Goal: Information Seeking & Learning: Understand process/instructions

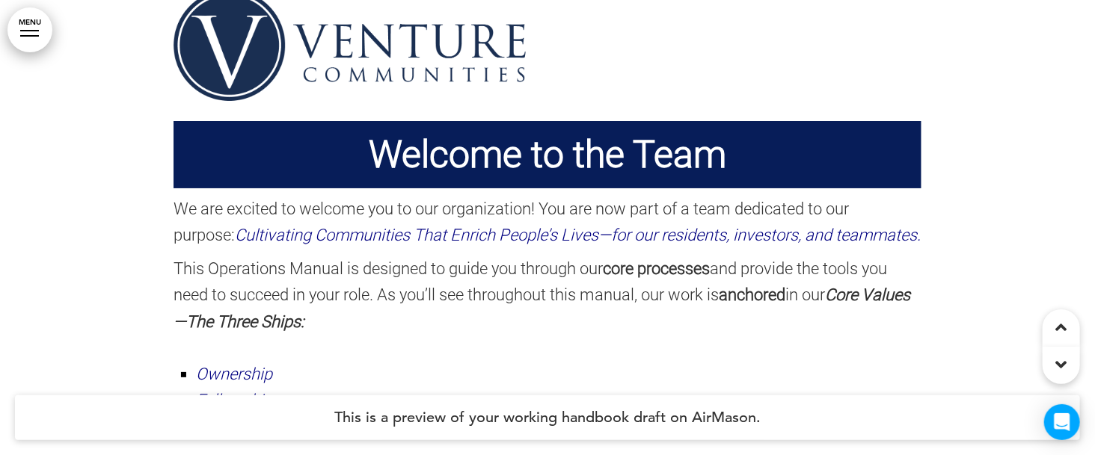
scroll to position [553, 0]
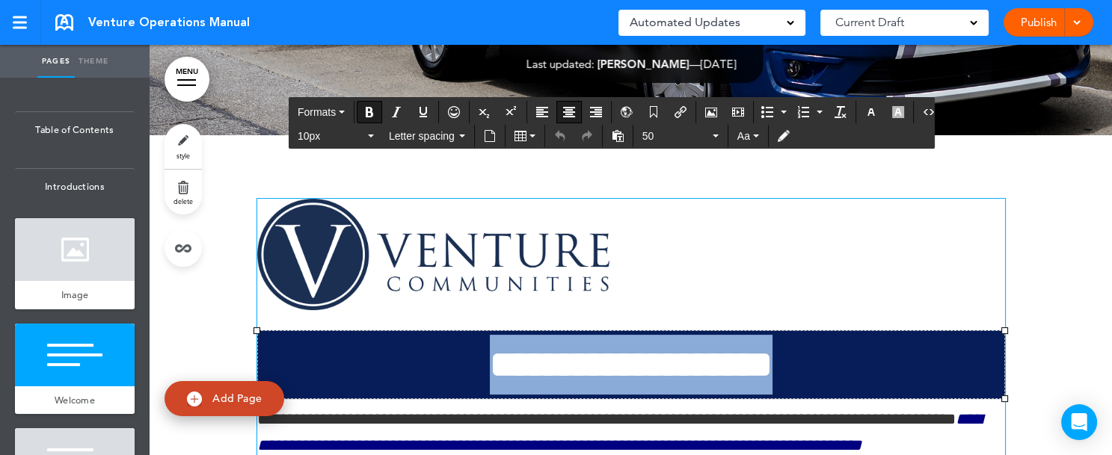
drag, startPoint x: 444, startPoint y: 363, endPoint x: 813, endPoint y: 367, distance: 368.7
click at [813, 367] on p "**********" at bounding box center [631, 365] width 739 height 60
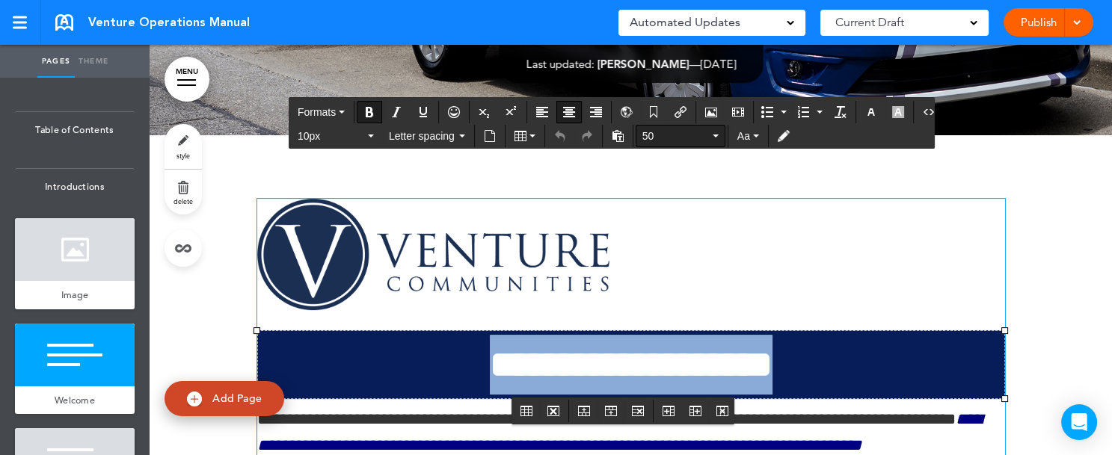
click at [713, 136] on icon "button" at bounding box center [716, 136] width 6 height 3
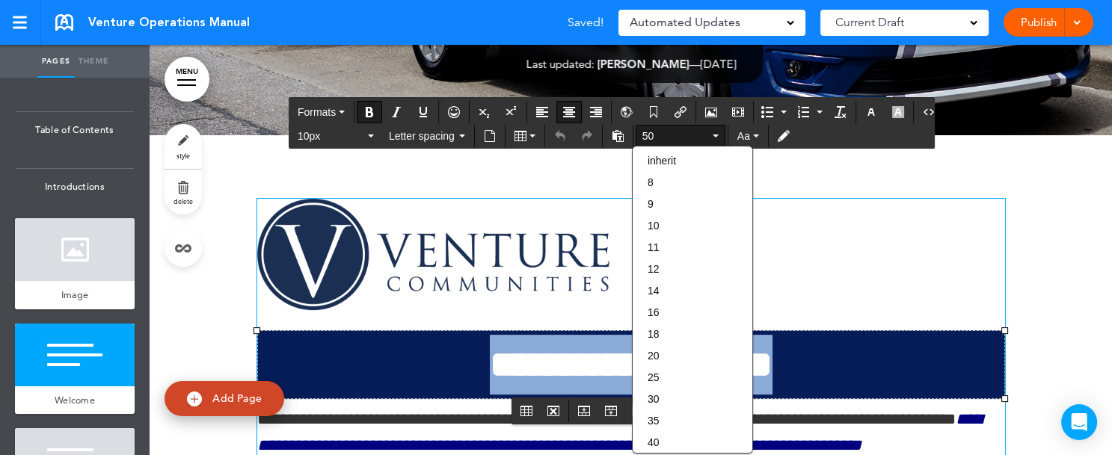
scroll to position [44, 0]
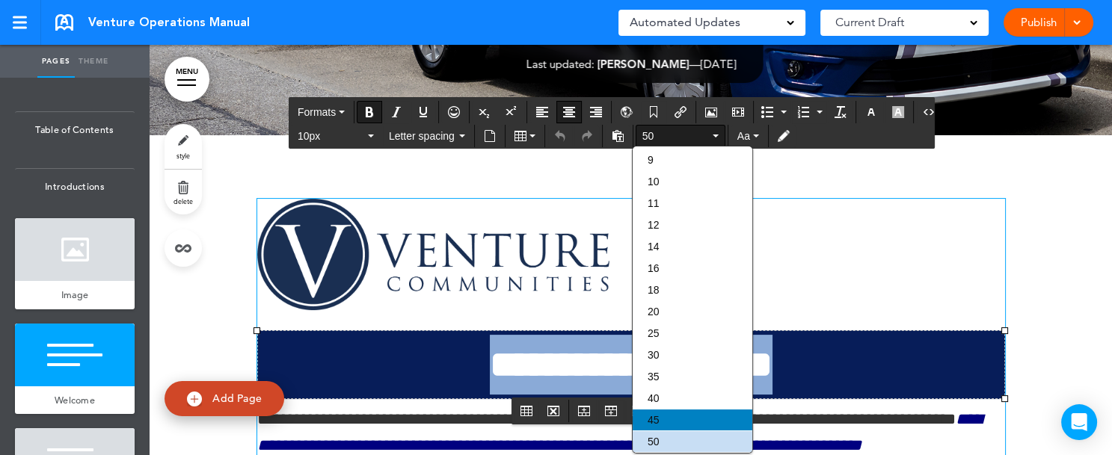
click at [681, 425] on div "45" at bounding box center [693, 420] width 120 height 21
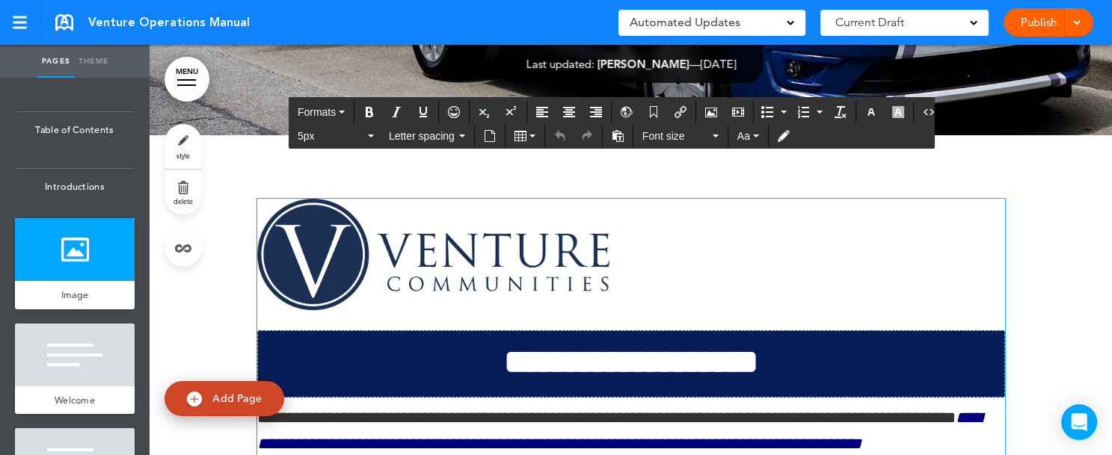
click at [1046, 25] on div "Publish Publish Preview Draft" at bounding box center [1048, 22] width 90 height 28
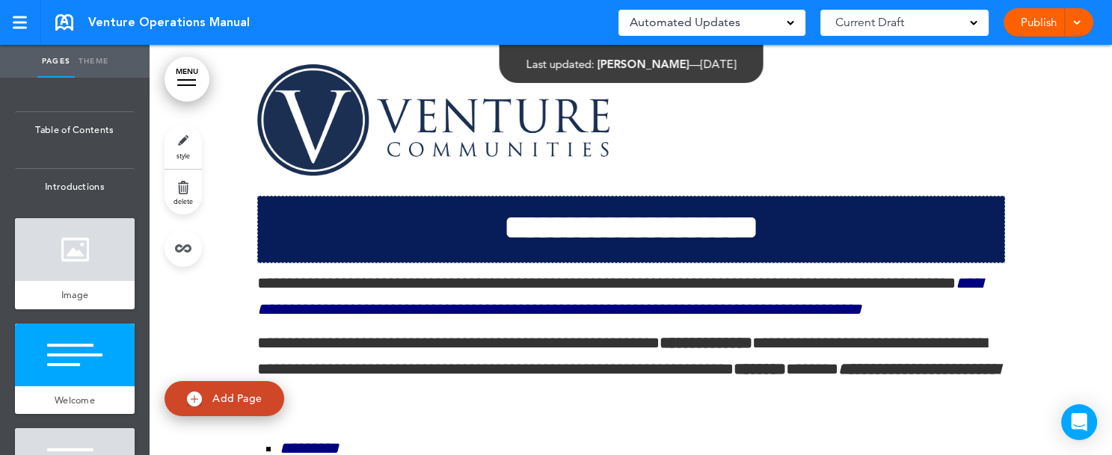
scroll to position [538, 0]
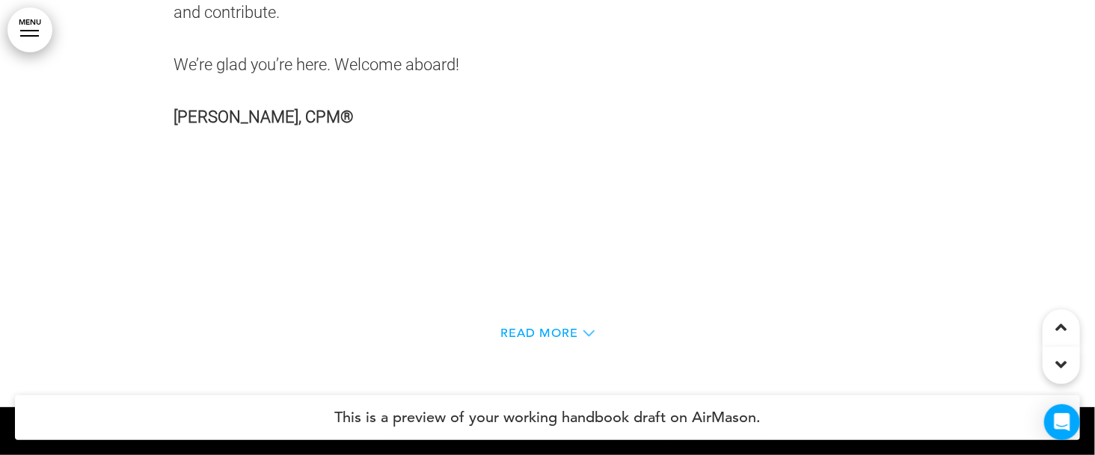
scroll to position [1166, 0]
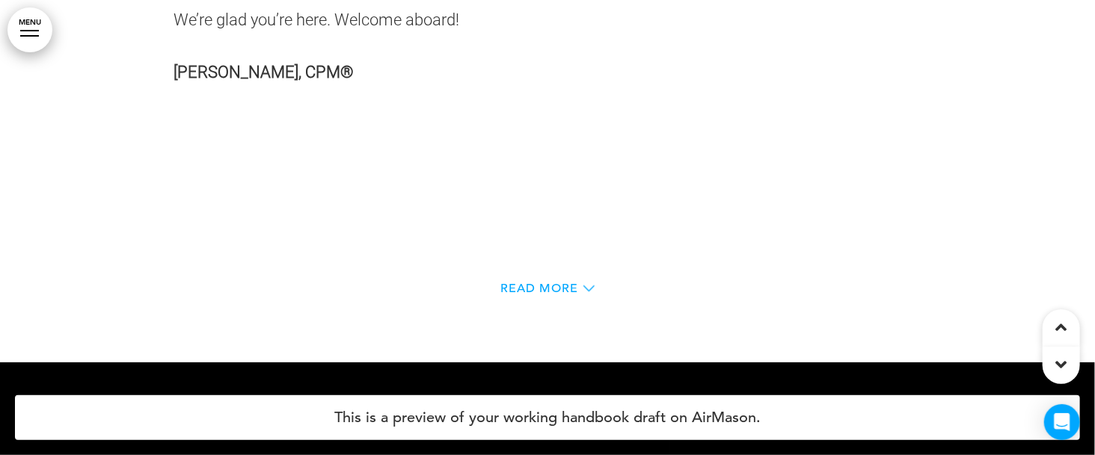
click at [586, 292] on icon at bounding box center [588, 289] width 11 height 6
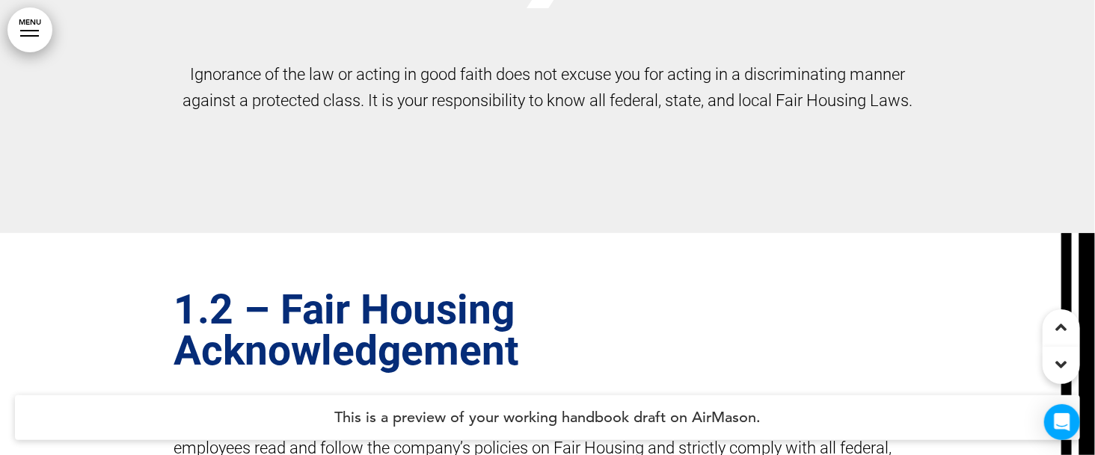
scroll to position [4397, 0]
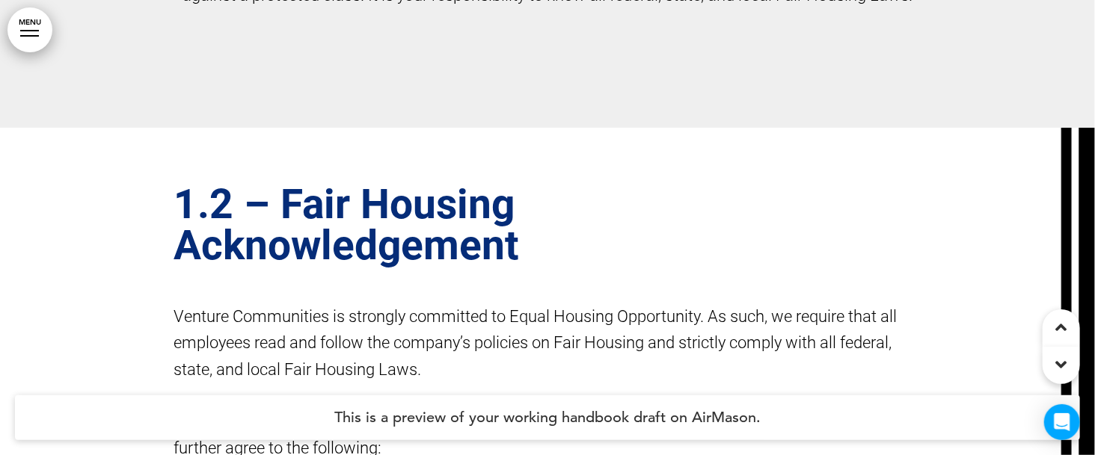
drag, startPoint x: 1089, startPoint y: 310, endPoint x: 1091, endPoint y: 185, distance: 124.9
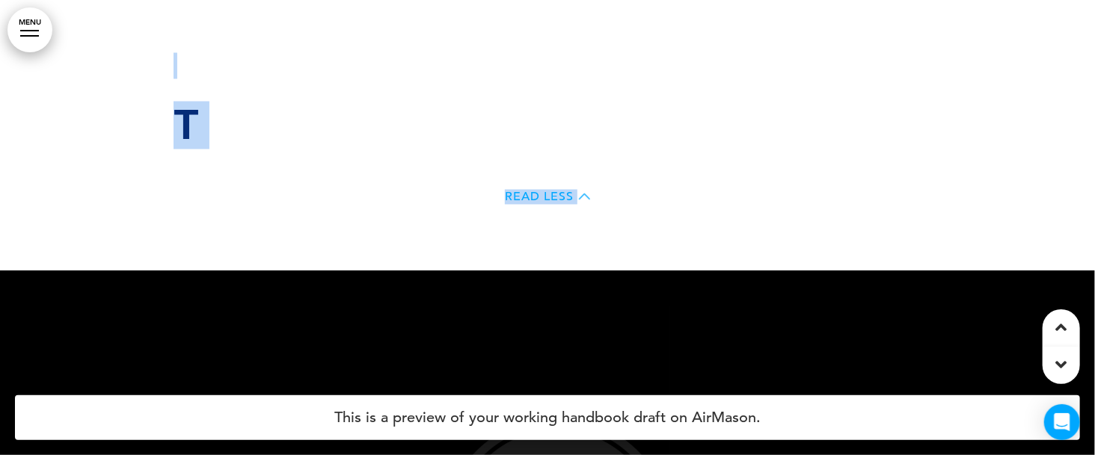
scroll to position [1393, 0]
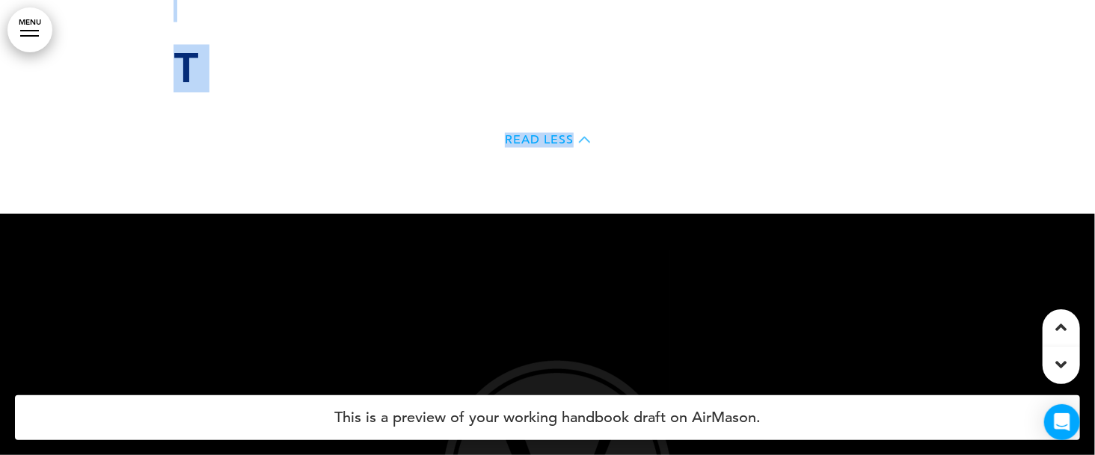
drag, startPoint x: 154, startPoint y: 25, endPoint x: 968, endPoint y: 52, distance: 814.7
copy div "T Read Less"
click at [911, 147] on div "T Read Less" at bounding box center [547, 77] width 748 height 274
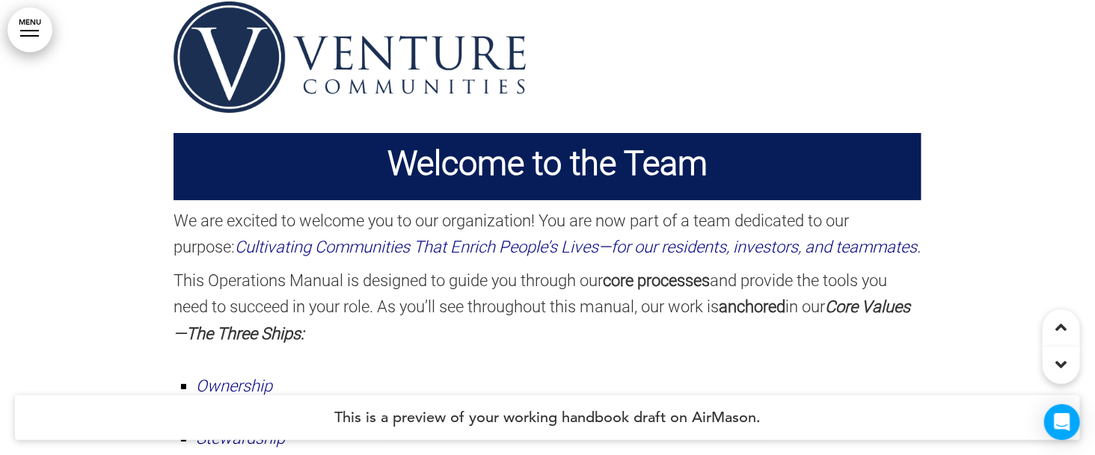
scroll to position [556, 0]
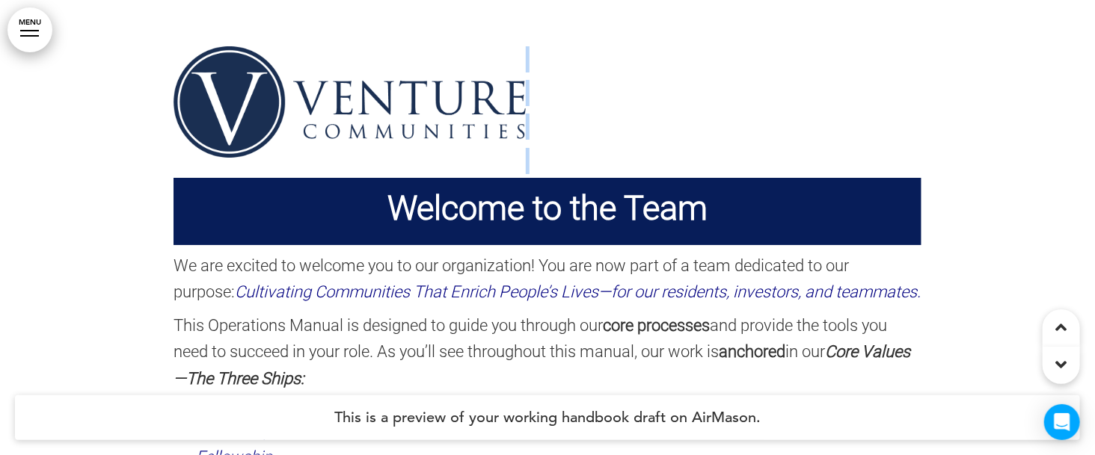
drag, startPoint x: 174, startPoint y: 42, endPoint x: 504, endPoint y: 157, distance: 349.3
click at [517, 165] on div "Welcome to the Team We are excited to welcome you to our organization! You are …" at bounding box center [547, 380] width 748 height 795
drag, startPoint x: 132, startPoint y: 37, endPoint x: 156, endPoint y: 106, distance: 73.5
click at [157, 110] on div at bounding box center [547, 380] width 1095 height 795
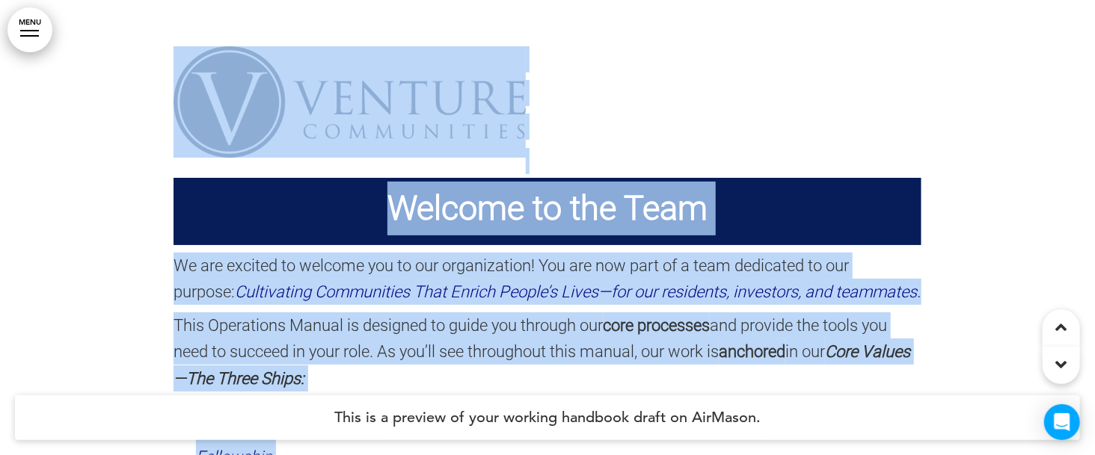
drag, startPoint x: 167, startPoint y: 41, endPoint x: 180, endPoint y: 79, distance: 40.2
click at [180, 79] on div "Welcome to the Team We are excited to welcome you to our organization! You are …" at bounding box center [547, 380] width 1095 height 795
click at [582, 145] on div "Welcome to the Team We are excited to welcome you to our organization! You are …" at bounding box center [547, 370] width 748 height 649
click at [573, 166] on p at bounding box center [547, 161] width 748 height 26
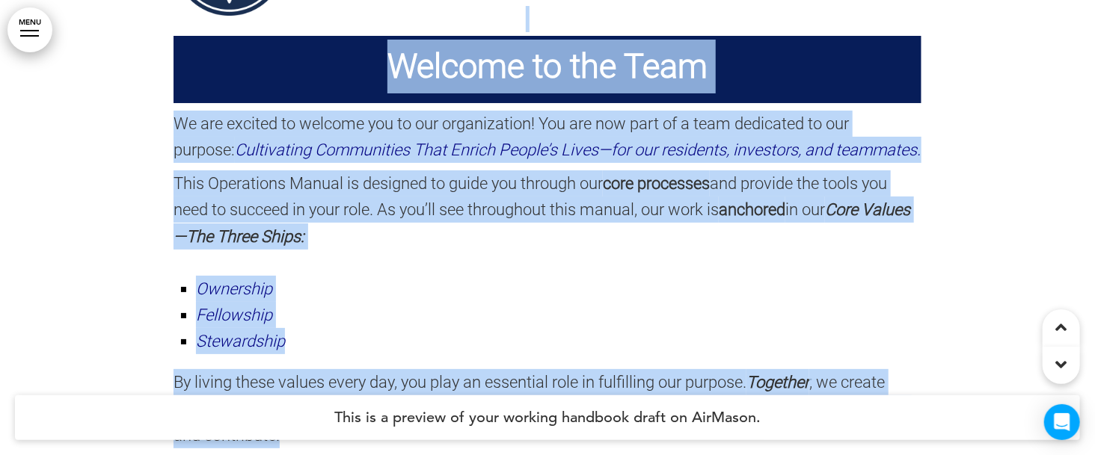
scroll to position [701, 0]
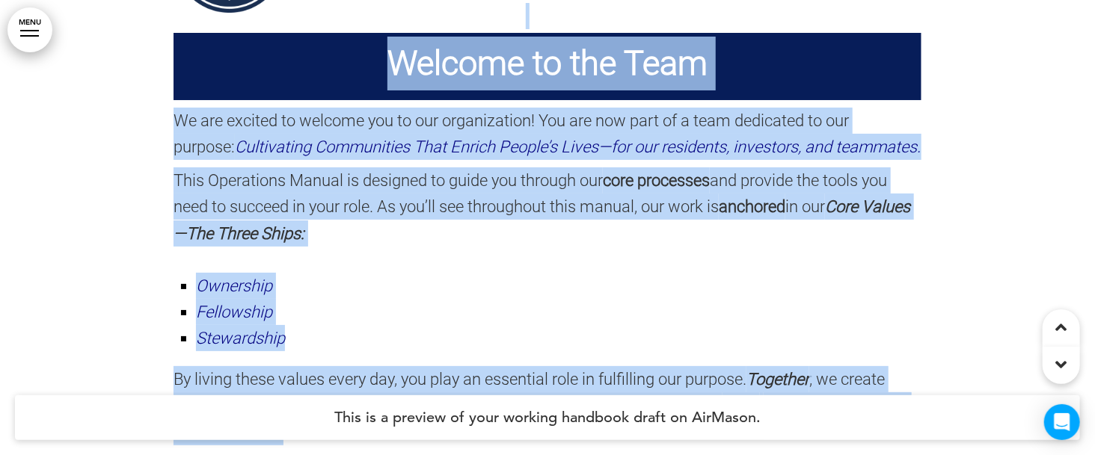
drag, startPoint x: 274, startPoint y: 159, endPoint x: 944, endPoint y: 369, distance: 701.9
click at [944, 369] on div "Welcome to the Team We are excited to welcome you to our organization! You are …" at bounding box center [547, 235] width 1095 height 795
copy div "Welcome to the Team We are excited to welcome you to our organization! You are …"
click at [574, 325] on li "Fellowship" at bounding box center [558, 312] width 725 height 26
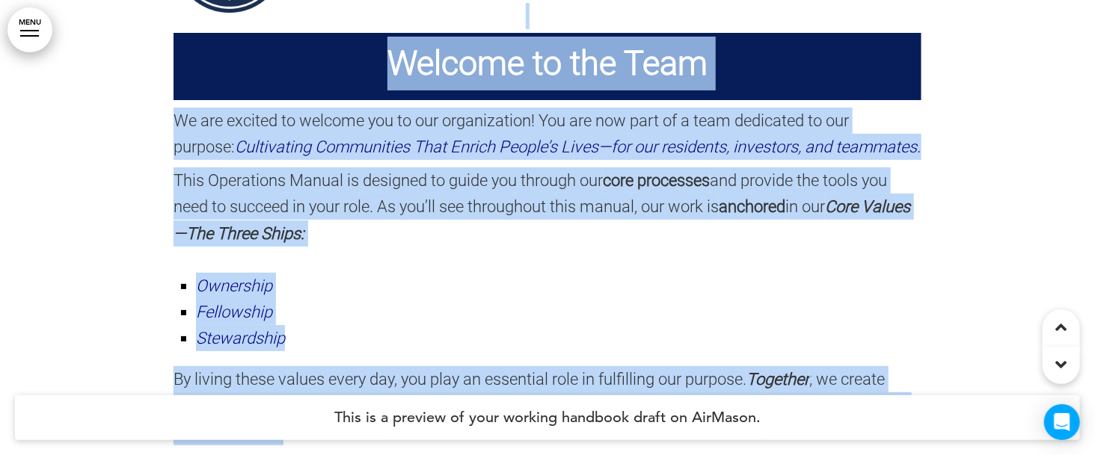
click at [348, 247] on p "This Operations Manual is designed to guide you through our core processes and …" at bounding box center [547, 206] width 748 height 79
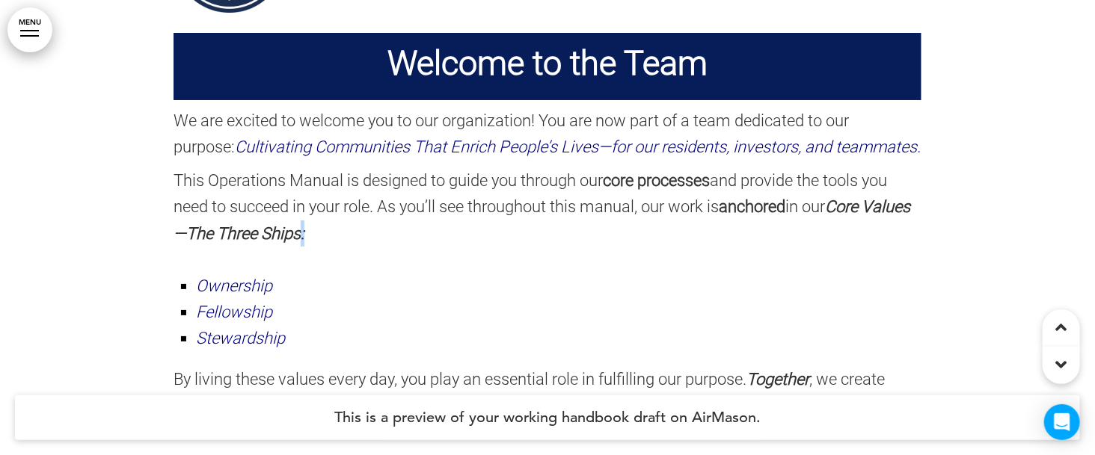
click at [348, 247] on p "This Operations Manual is designed to guide you through our core processes and …" at bounding box center [547, 206] width 748 height 79
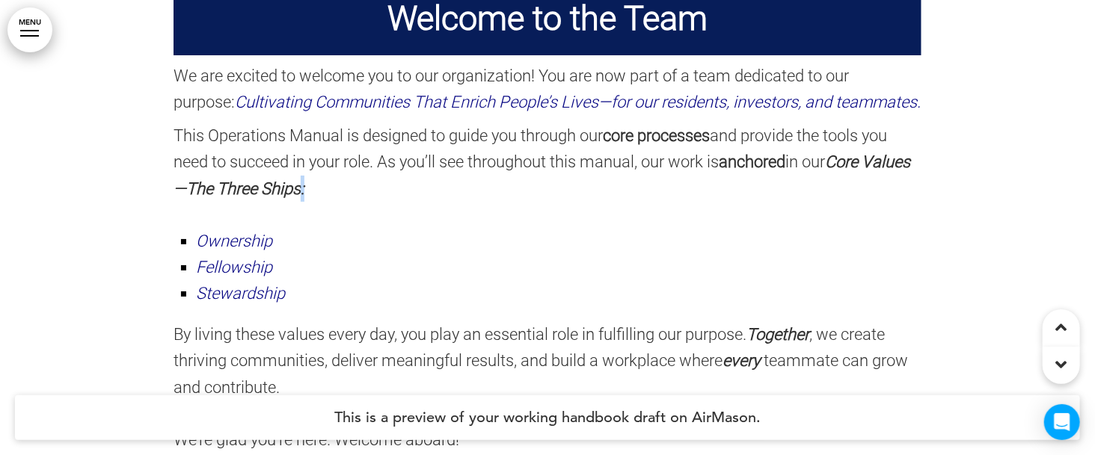
scroll to position [790, 0]
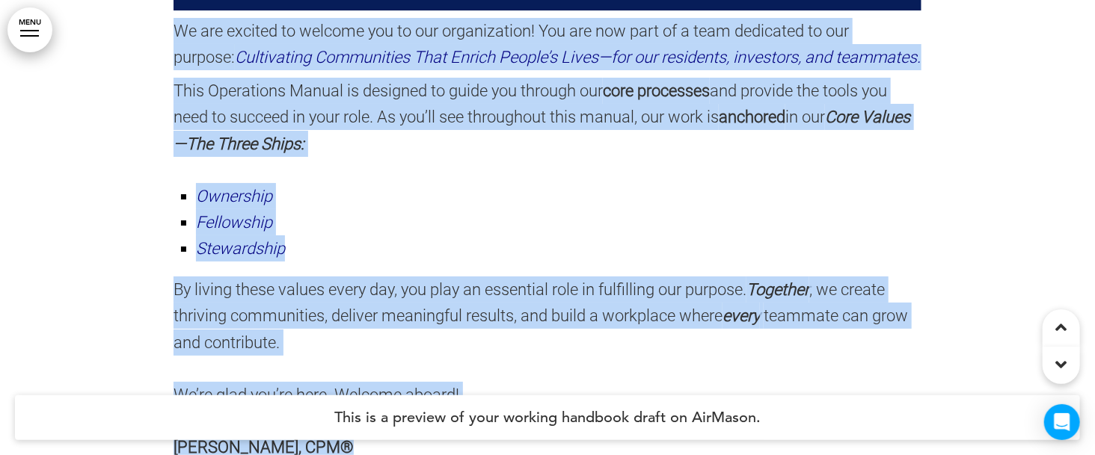
drag, startPoint x: 173, startPoint y: 22, endPoint x: 923, endPoint y: 359, distance: 822.3
click at [923, 359] on div "Welcome to the Team We are excited to welcome you to our organization! You are …" at bounding box center [547, 145] width 1095 height 795
copy div "We are excited to welcome you to our organization! You are now part of a team d…"
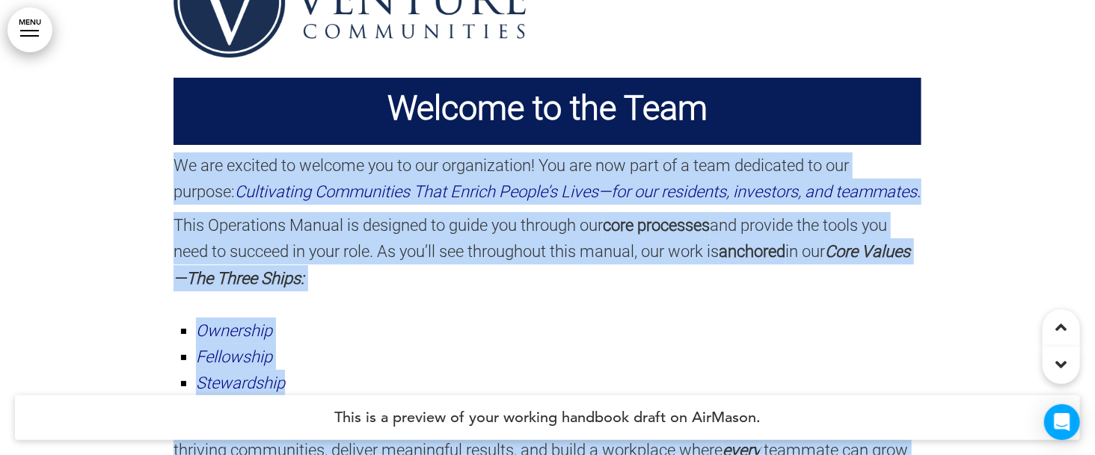
scroll to position [611, 0]
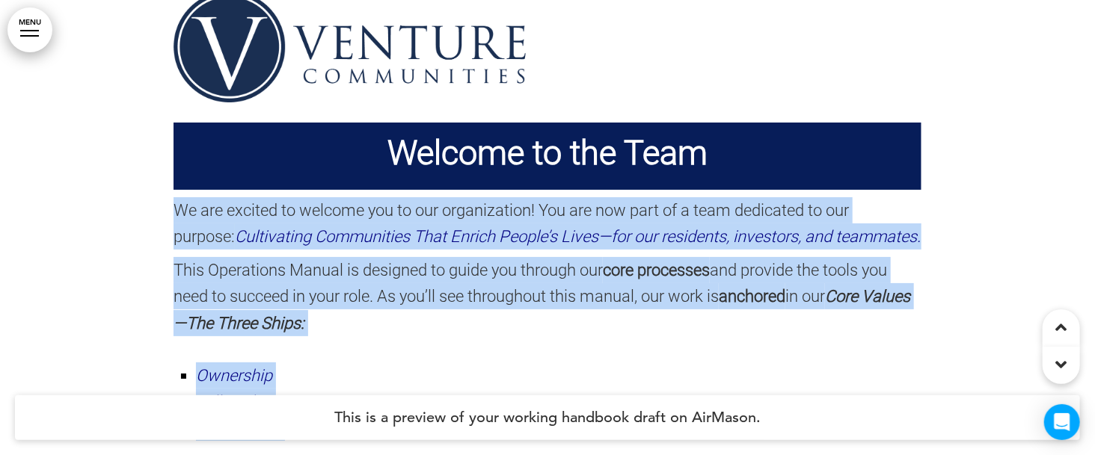
click at [304, 51] on img at bounding box center [349, 46] width 352 height 111
click at [372, 51] on img at bounding box center [349, 46] width 352 height 111
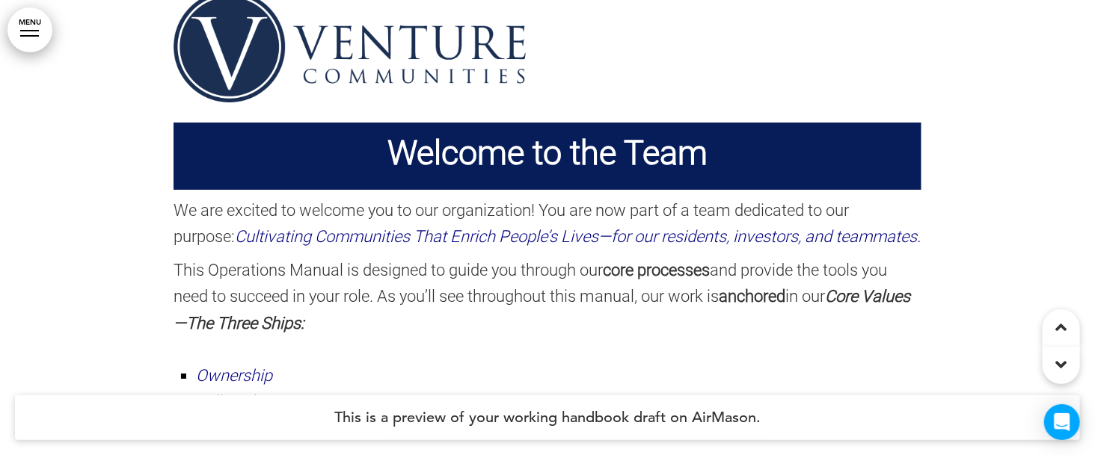
click at [686, 34] on p at bounding box center [547, 38] width 748 height 26
click at [461, 54] on img at bounding box center [349, 46] width 352 height 111
click at [193, 54] on img at bounding box center [349, 46] width 352 height 111
click at [183, 5] on img at bounding box center [349, 46] width 352 height 111
click at [205, 17] on img at bounding box center [349, 46] width 352 height 111
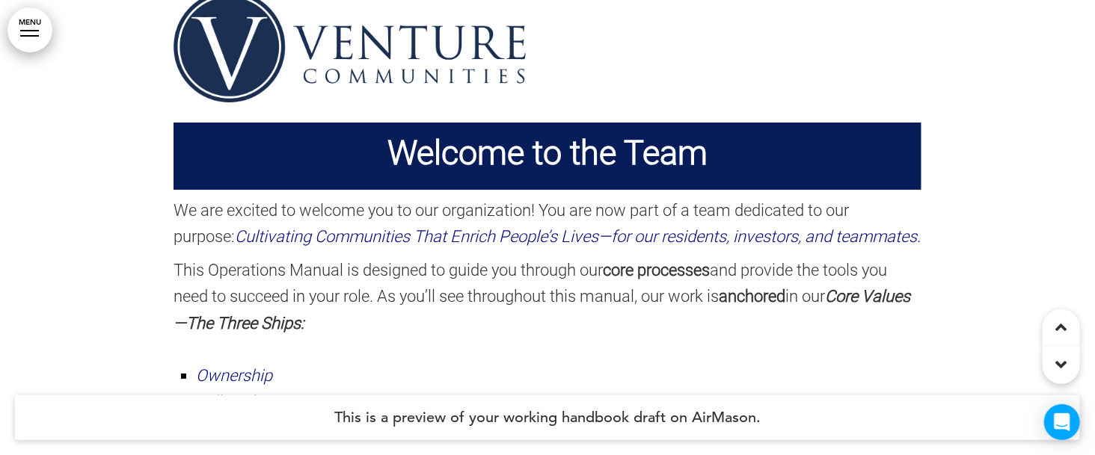
click at [205, 17] on img at bounding box center [349, 46] width 352 height 111
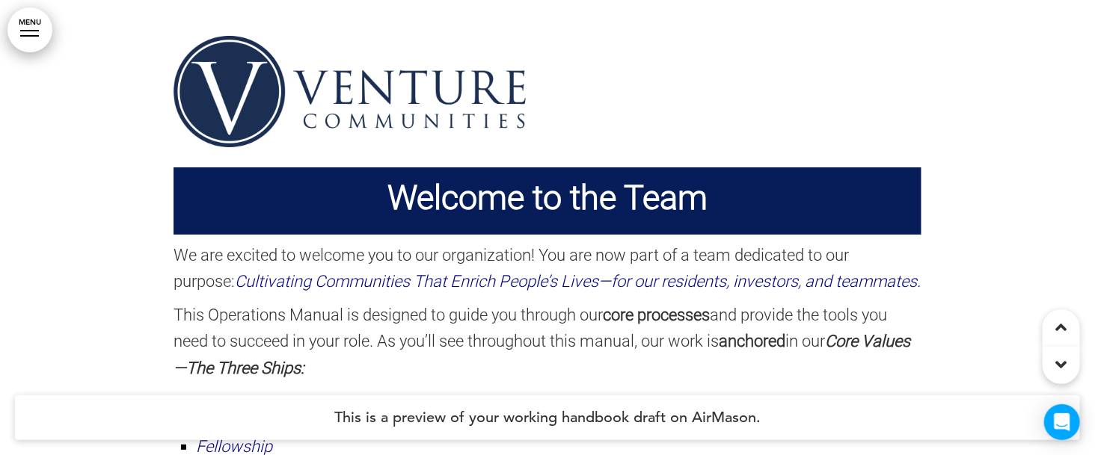
scroll to position [521, 0]
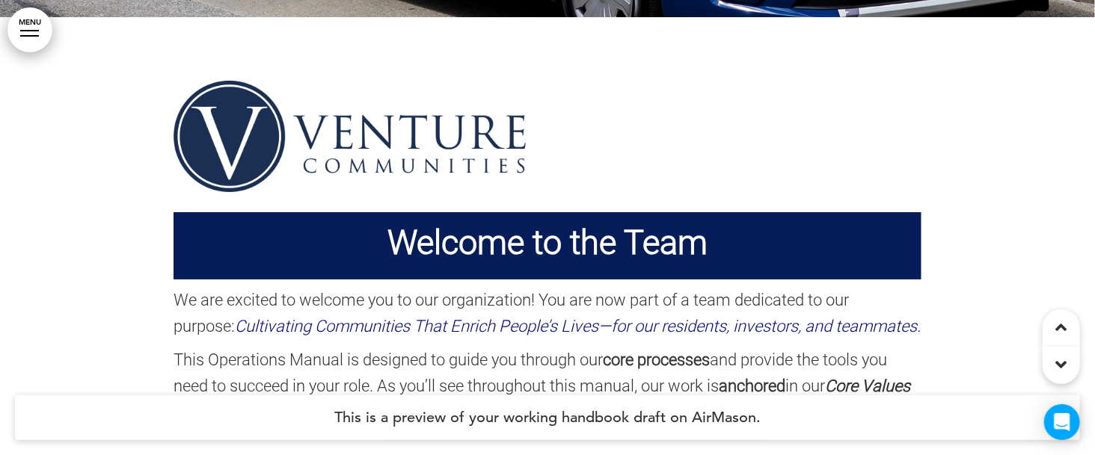
click at [343, 150] on img at bounding box center [349, 136] width 352 height 111
click at [343, 149] on img at bounding box center [349, 136] width 352 height 111
drag, startPoint x: 192, startPoint y: 60, endPoint x: 530, endPoint y: 185, distance: 360.6
click at [530, 185] on div "Welcome to the Team We are excited to welcome you to our organization! You are …" at bounding box center [547, 414] width 748 height 795
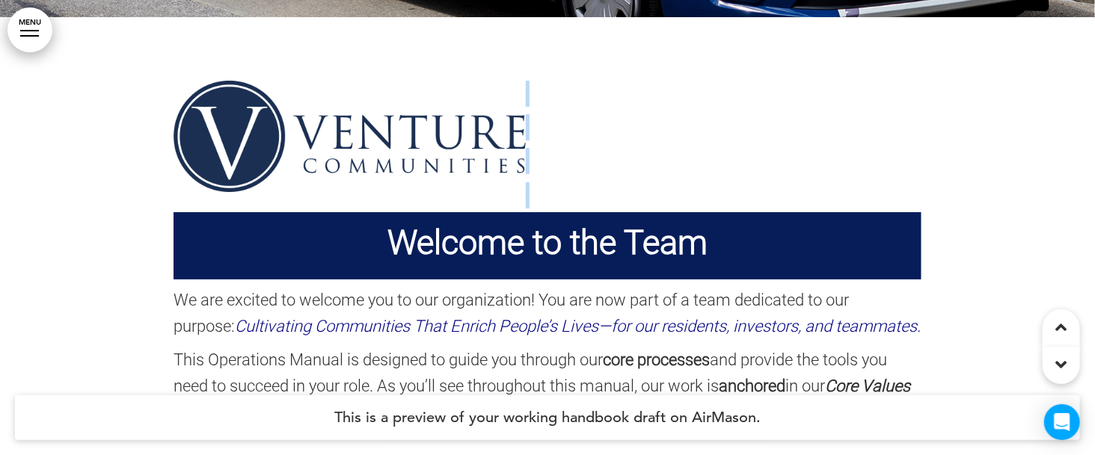
click at [357, 133] on img at bounding box center [349, 136] width 352 height 111
